Goal: Information Seeking & Learning: Find specific fact

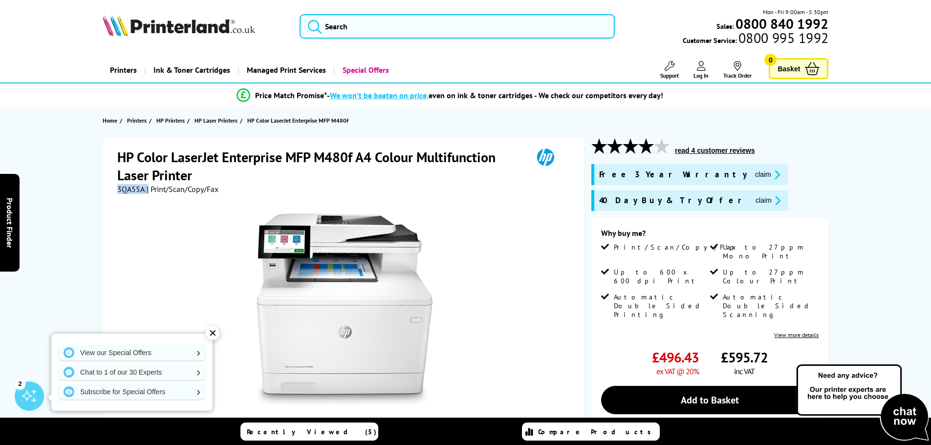
drag, startPoint x: 148, startPoint y: 188, endPoint x: 109, endPoint y: 189, distance: 39.6
click at [109, 189] on div "HP Color LaserJet Enterprise MFP M480f A4 Colour Multifunction Laser Printer 3Q…" at bounding box center [344, 357] width 482 height 438
click at [136, 189] on span "3QA55A" at bounding box center [130, 189] width 27 height 10
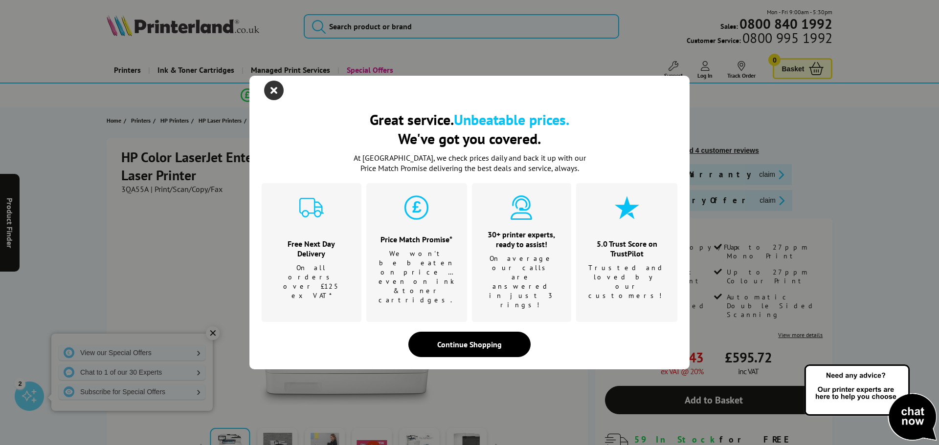
click at [276, 100] on icon "close modal" at bounding box center [274, 91] width 20 height 20
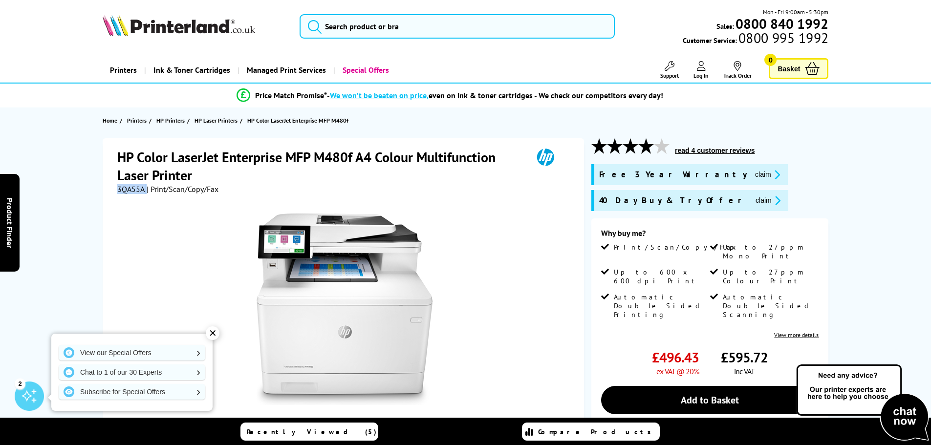
drag, startPoint x: 146, startPoint y: 188, endPoint x: 97, endPoint y: 193, distance: 48.6
click at [97, 193] on div "HP Color LaserJet Enterprise MFP M480f A4 Colour Multifunction Laser Printer 3Q…" at bounding box center [466, 365] width 782 height 455
copy div "3QA55A"
drag, startPoint x: 363, startPoint y: 23, endPoint x: 210, endPoint y: 23, distance: 153.0
click at [212, 23] on div "Mon - Fri 9:00am - 5:30pm Sales: 0800 840 1992 Customer Service: 0800 995 1992" at bounding box center [466, 28] width 782 height 43
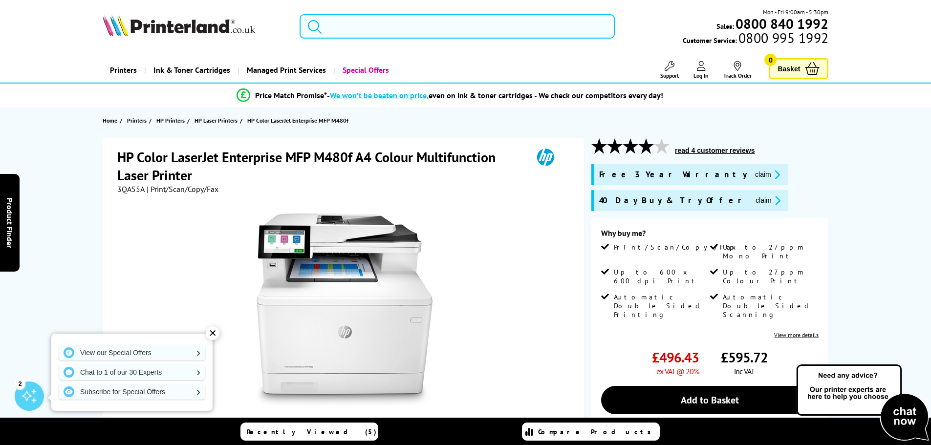
paste input "M612"
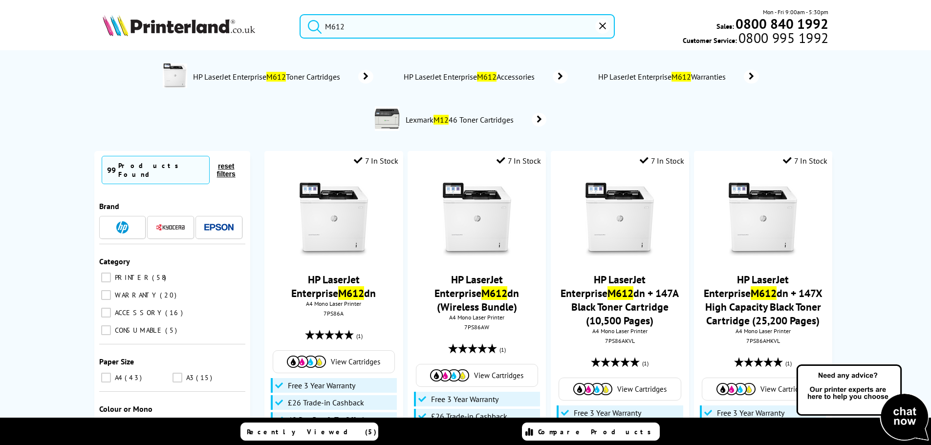
type input "M612"
click at [300, 14] on button "submit" at bounding box center [312, 25] width 24 height 22
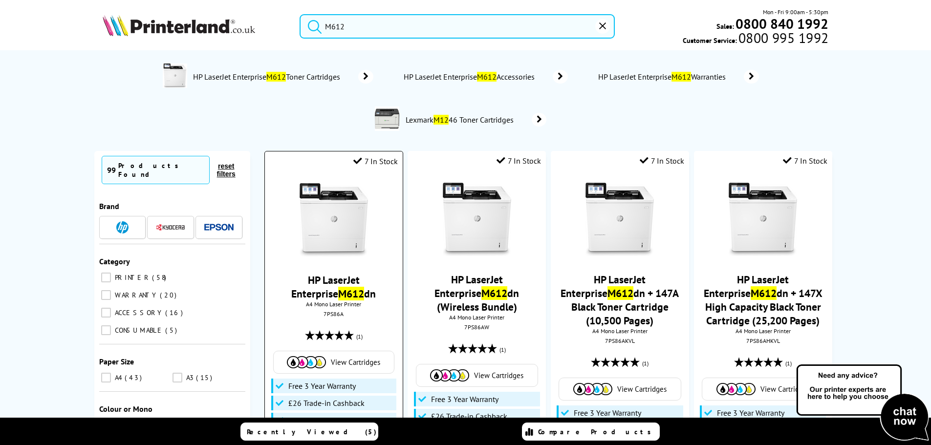
click at [352, 243] on img at bounding box center [333, 219] width 73 height 73
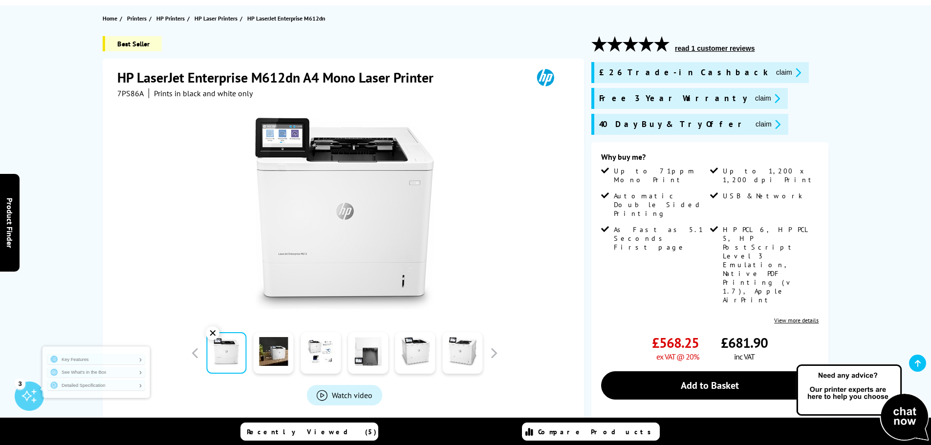
scroll to position [49, 0]
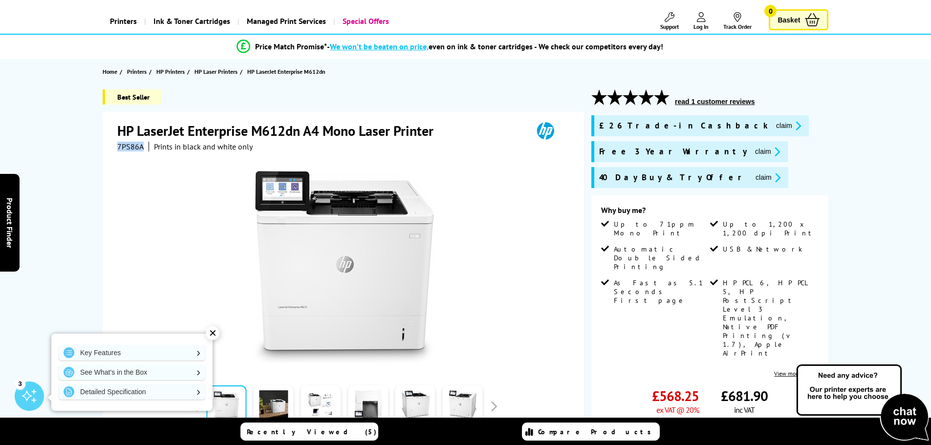
drag, startPoint x: 144, startPoint y: 147, endPoint x: 116, endPoint y: 150, distance: 28.5
click at [116, 150] on div "HP LaserJet Enterprise M612dn A4 Mono Laser Printer 7PS86A Prints in black and …" at bounding box center [344, 322] width 482 height 421
copy span "7PS86A"
